Goal: Task Accomplishment & Management: Complete application form

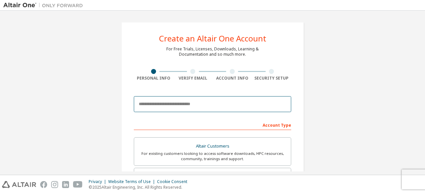
click at [201, 99] on input "email" at bounding box center [212, 104] width 157 height 16
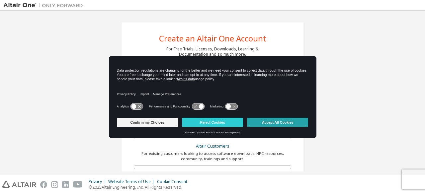
click at [267, 120] on button "Accept All Cookies" at bounding box center [277, 122] width 61 height 9
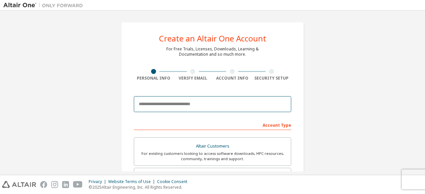
drag, startPoint x: 196, startPoint y: 97, endPoint x: 192, endPoint y: 122, distance: 25.6
type input "**********"
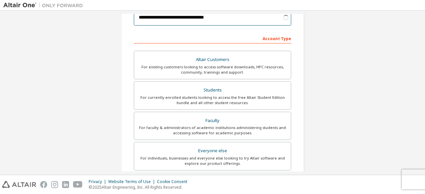
scroll to position [87, 0]
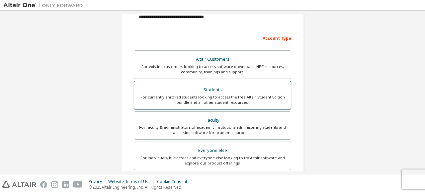
click at [198, 102] on div "For currently enrolled students looking to access the free Altair Student Editi…" at bounding box center [212, 100] width 149 height 11
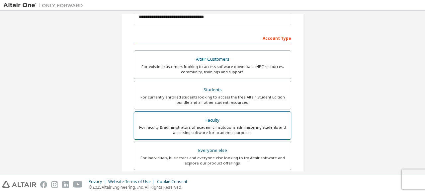
click at [195, 118] on div "Faculty" at bounding box center [212, 120] width 149 height 9
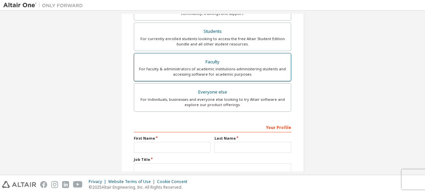
scroll to position [146, 0]
drag, startPoint x: 187, startPoint y: 153, endPoint x: 192, endPoint y: 146, distance: 8.6
click at [192, 146] on div "Your Profile First Name Last Name Job Title Please provide State/Province to he…" at bounding box center [212, 164] width 157 height 86
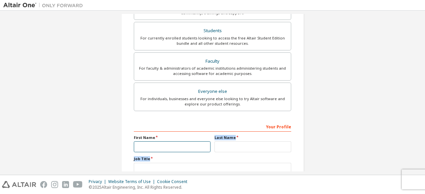
click at [192, 146] on input "text" at bounding box center [172, 146] width 77 height 11
type input "*"
type input "*********"
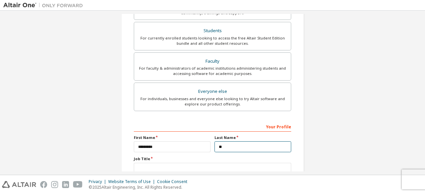
type input "*"
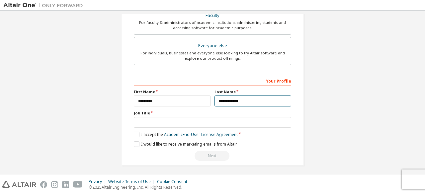
type input "**********"
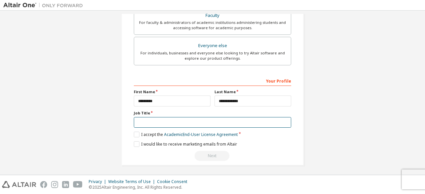
click at [178, 117] on input "text" at bounding box center [212, 122] width 157 height 11
type input "*******"
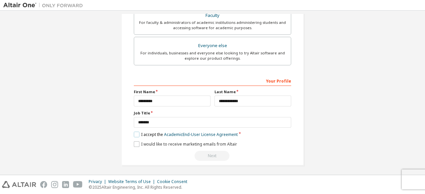
drag, startPoint x: 137, startPoint y: 133, endPoint x: 137, endPoint y: 144, distance: 11.3
click at [137, 144] on div "**********" at bounding box center [212, 118] width 157 height 86
click at [137, 144] on label "I would like to receive marketing emails from Altair" at bounding box center [185, 144] width 103 height 6
click at [136, 133] on label "I accept the Academic End-User License Agreement" at bounding box center [186, 135] width 104 height 6
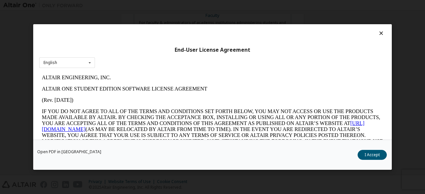
scroll to position [1108, 0]
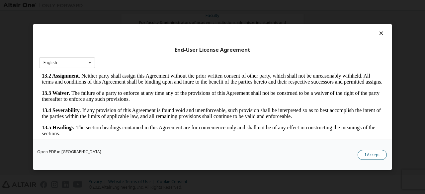
click at [371, 155] on button "I Accept" at bounding box center [371, 155] width 29 height 10
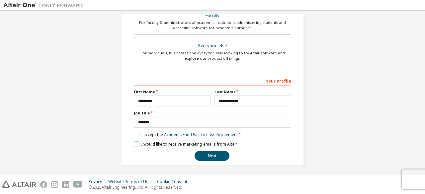
click at [136, 143] on label "I would like to receive marketing emails from Altair" at bounding box center [185, 144] width 103 height 6
click at [209, 153] on button "Next" at bounding box center [211, 156] width 35 height 10
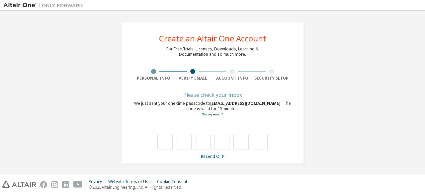
type input "*"
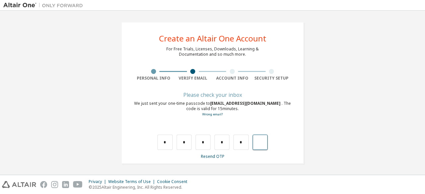
type input "*"
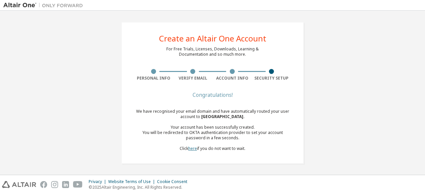
click at [189, 150] on link "here" at bounding box center [192, 149] width 9 height 6
